Goal: Task Accomplishment & Management: Use online tool/utility

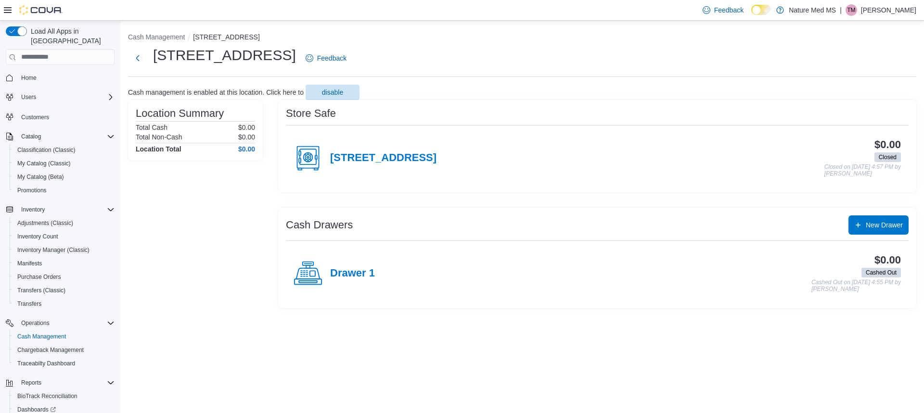
scroll to position [53, 0]
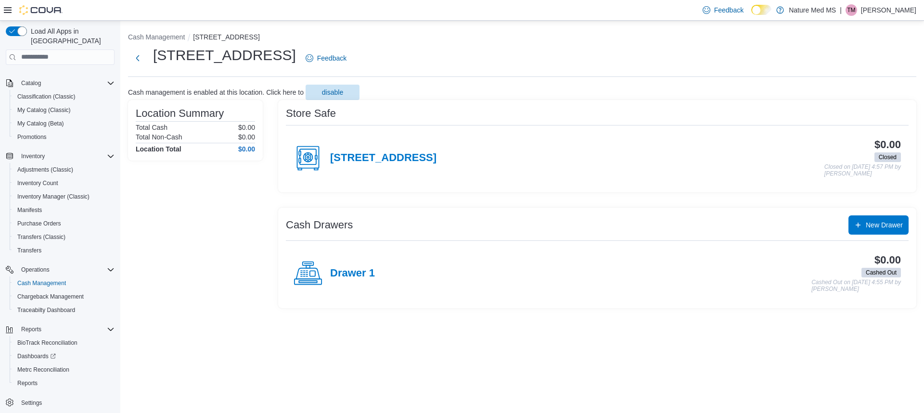
drag, startPoint x: 321, startPoint y: 155, endPoint x: 330, endPoint y: 157, distance: 9.3
click at [330, 157] on div "[STREET_ADDRESS]" at bounding box center [365, 158] width 143 height 29
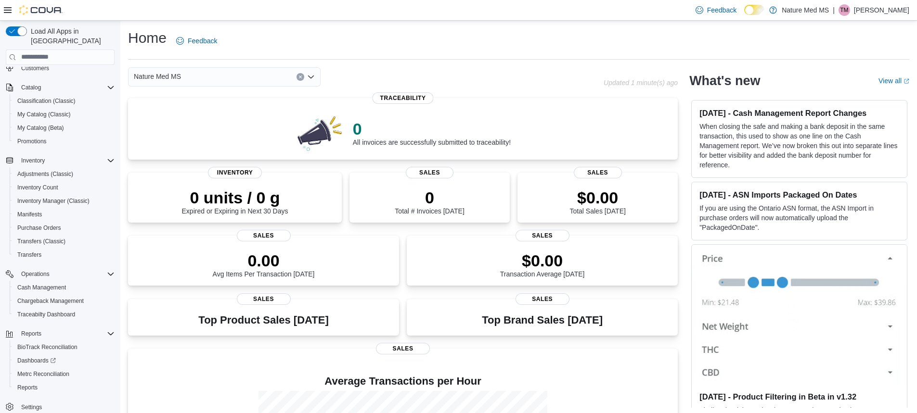
scroll to position [53, 0]
click at [56, 280] on span "Cash Management" at bounding box center [41, 284] width 49 height 8
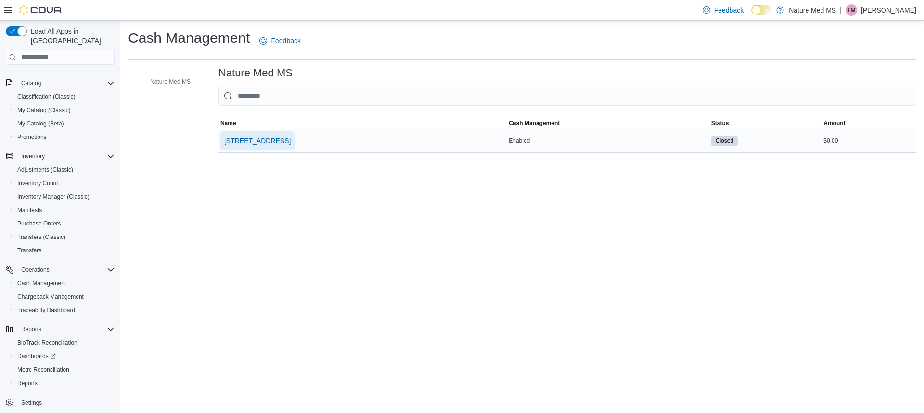
click at [240, 135] on span "[STREET_ADDRESS]" at bounding box center [257, 140] width 66 height 19
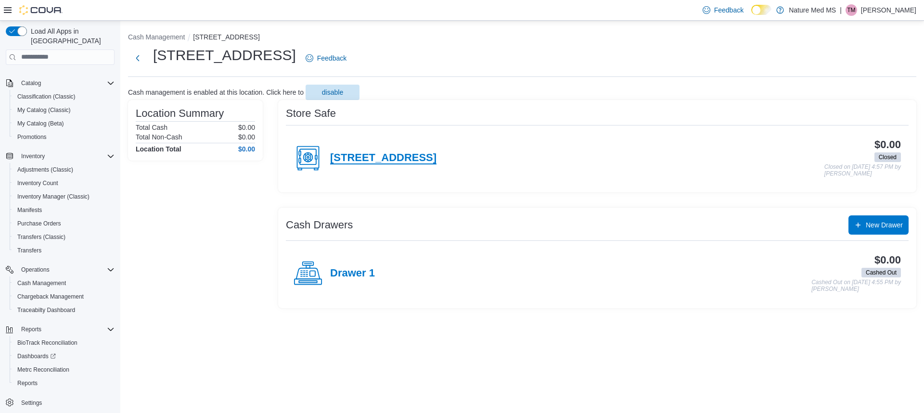
click at [402, 157] on h4 "[STREET_ADDRESS]" at bounding box center [383, 158] width 106 height 13
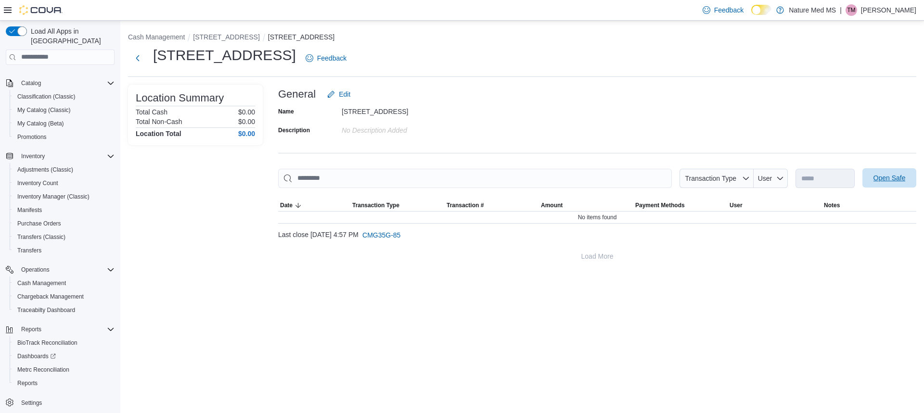
click at [881, 176] on span "Open Safe" at bounding box center [889, 178] width 32 height 10
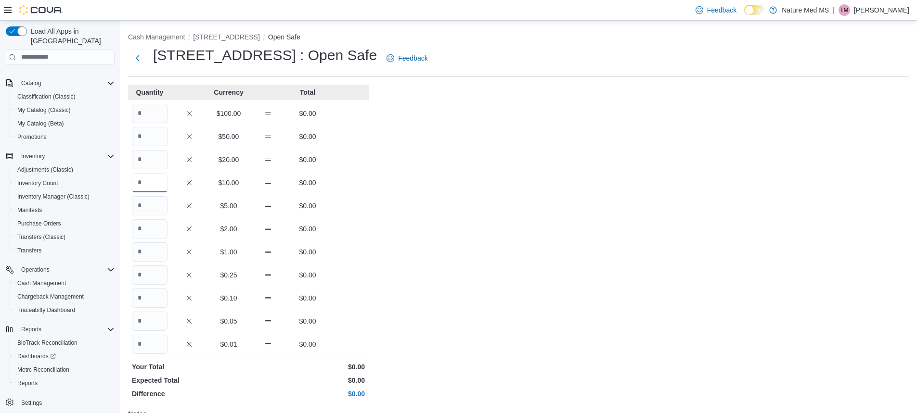
click at [148, 178] on input "Quantity" at bounding box center [150, 182] width 36 height 19
type input "*"
click at [162, 209] on input "Quantity" at bounding box center [150, 205] width 36 height 19
type input "*"
click at [152, 247] on input "Quantity" at bounding box center [150, 252] width 36 height 19
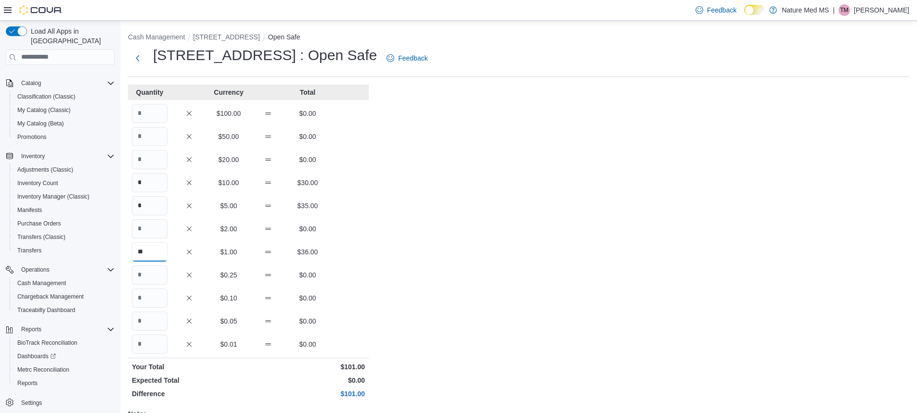
type input "**"
click at [159, 278] on input "Quantity" at bounding box center [150, 275] width 36 height 19
type input "*"
click at [153, 298] on input "Quantity" at bounding box center [150, 298] width 36 height 19
type input "*"
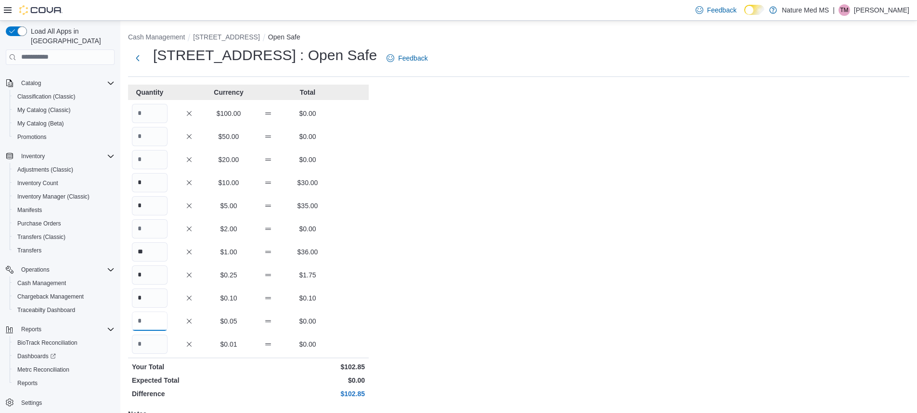
click at [154, 321] on input "Quantity" at bounding box center [150, 321] width 36 height 19
type input "**"
click at [147, 338] on input "Quantity" at bounding box center [150, 344] width 36 height 19
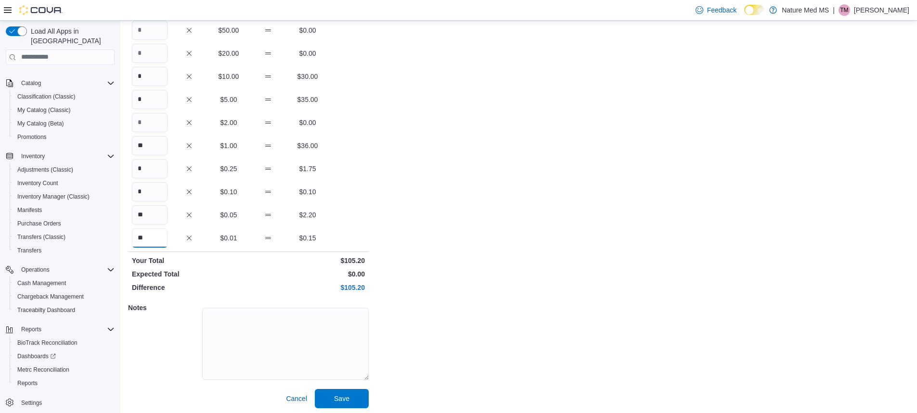
scroll to position [109, 0]
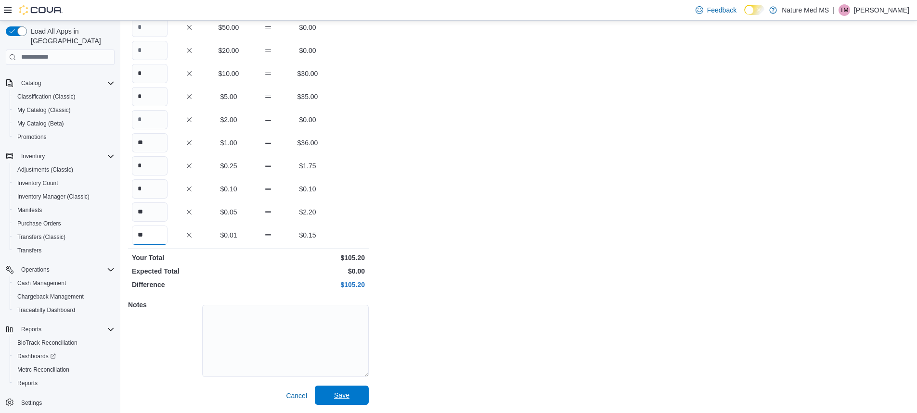
type input "**"
click at [348, 395] on span "Save" at bounding box center [341, 396] width 15 height 10
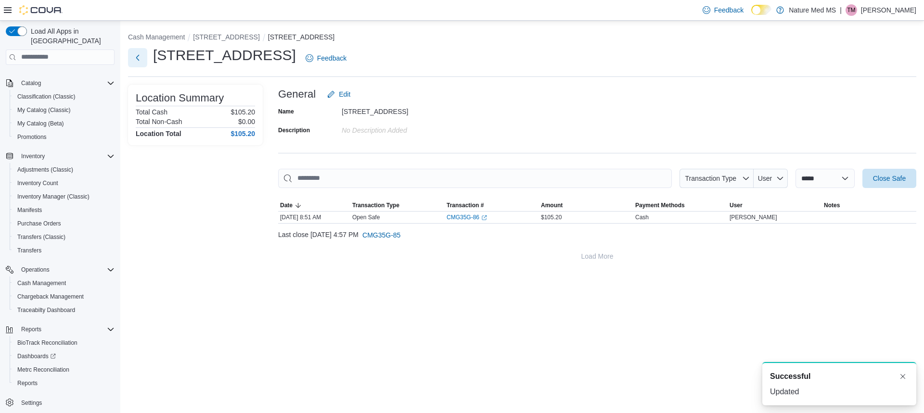
click at [133, 61] on button "Next" at bounding box center [137, 57] width 19 height 19
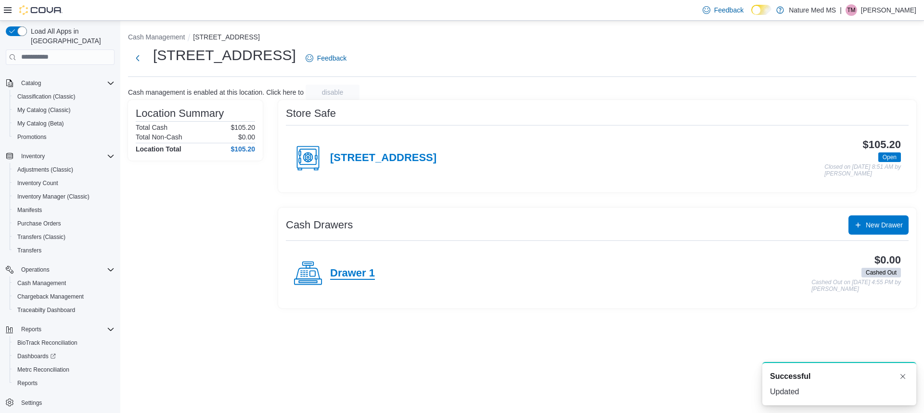
click at [348, 276] on h4 "Drawer 1" at bounding box center [352, 274] width 45 height 13
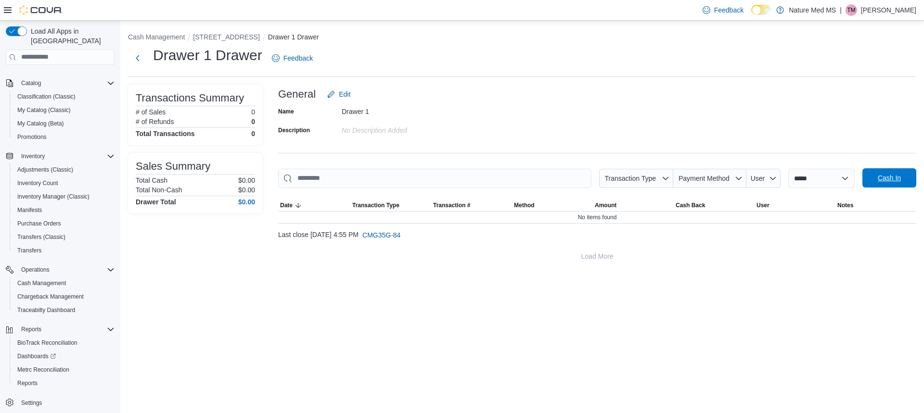
click at [872, 184] on span "Cash In" at bounding box center [889, 177] width 42 height 19
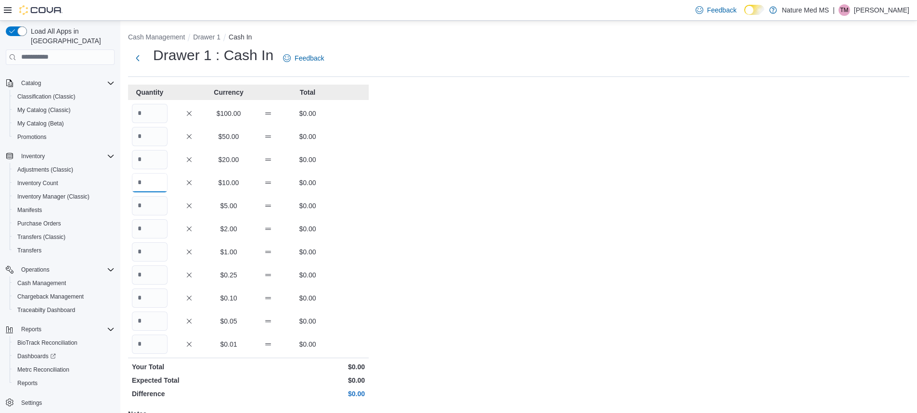
click at [155, 190] on input "Quantity" at bounding box center [150, 182] width 36 height 19
type input "*"
click at [145, 204] on input "Quantity" at bounding box center [150, 205] width 36 height 19
type input "*"
click at [154, 249] on input "Quantity" at bounding box center [150, 252] width 36 height 19
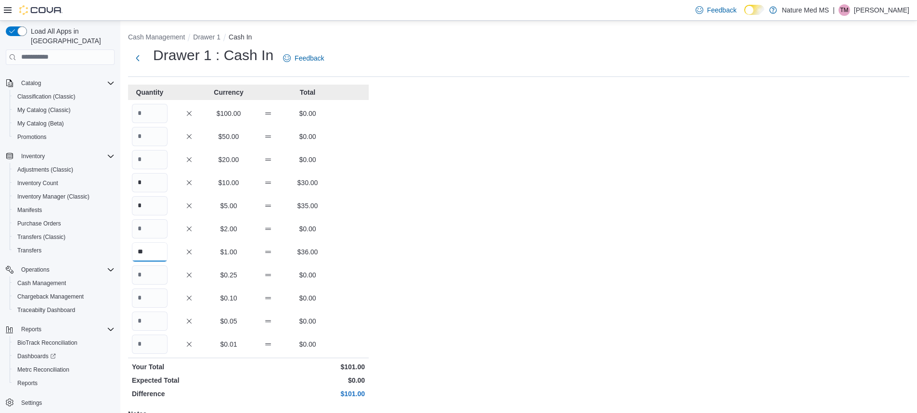
type input "**"
click at [157, 271] on input "Quantity" at bounding box center [150, 275] width 36 height 19
type input "*"
click at [150, 295] on input "Quantity" at bounding box center [150, 298] width 36 height 19
type input "*"
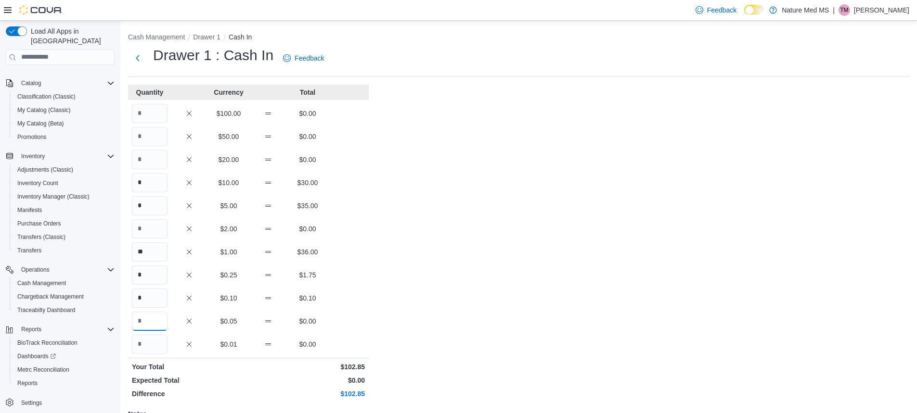
click at [153, 327] on input "Quantity" at bounding box center [150, 321] width 36 height 19
type input "**"
click at [156, 344] on input "Quantity" at bounding box center [150, 344] width 36 height 19
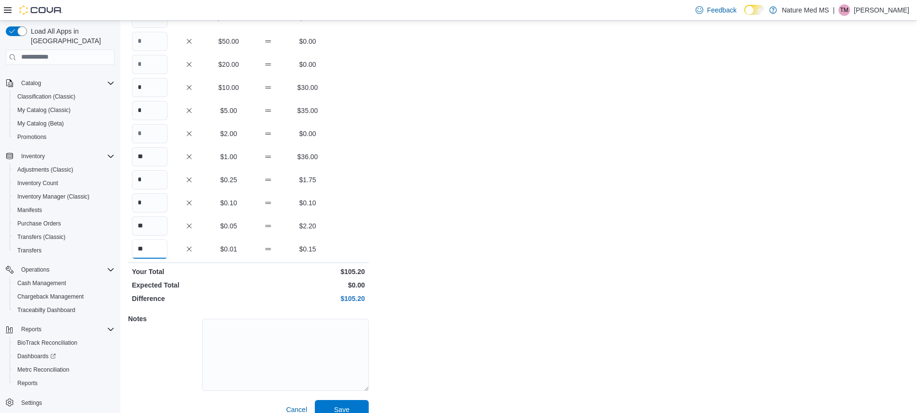
scroll to position [109, 0]
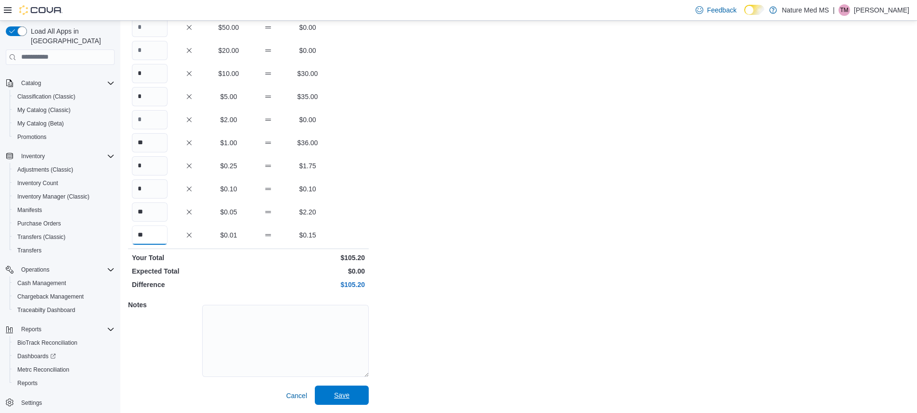
type input "**"
click at [334, 397] on span "Save" at bounding box center [341, 396] width 15 height 10
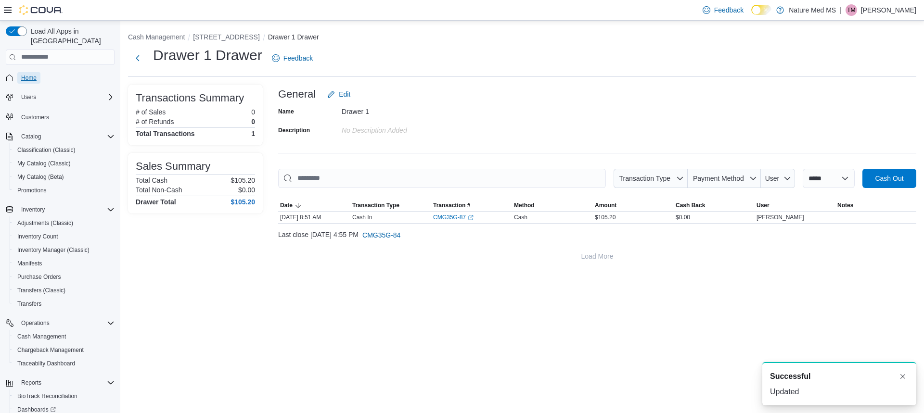
click at [36, 72] on span "Home" at bounding box center [28, 78] width 15 height 12
